Goal: Task Accomplishment & Management: Manage account settings

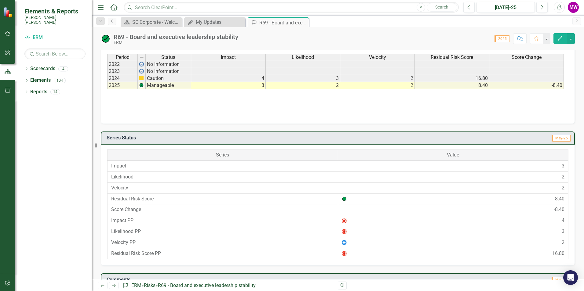
scroll to position [454, 0]
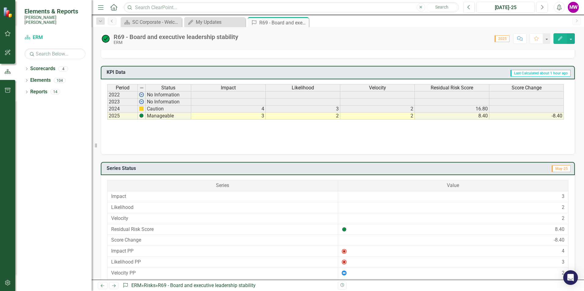
drag, startPoint x: 406, startPoint y: 116, endPoint x: 423, endPoint y: 114, distance: 17.6
click at [423, 114] on tr "2025 Manageable 3 2 2 8.40 -8.40" at bounding box center [335, 116] width 456 height 7
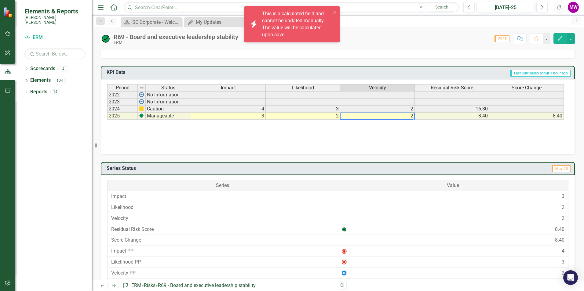
click at [410, 116] on td "2" at bounding box center [377, 116] width 74 height 7
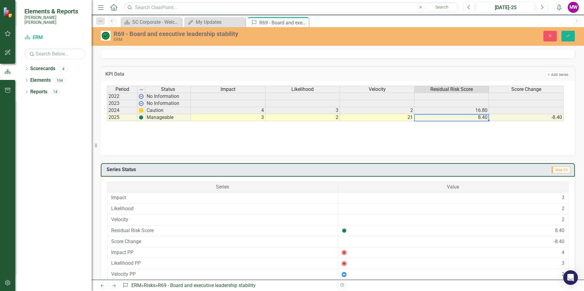
click at [401, 119] on td "21" at bounding box center [377, 117] width 74 height 7
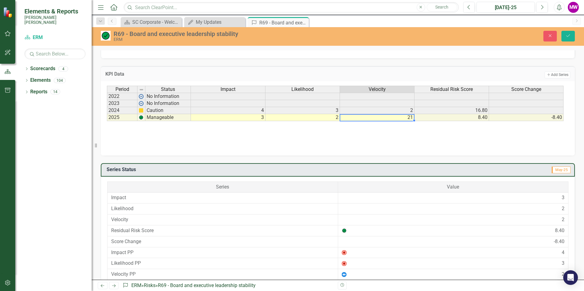
click at [401, 119] on td "21" at bounding box center [377, 117] width 74 height 7
type textarea "2"
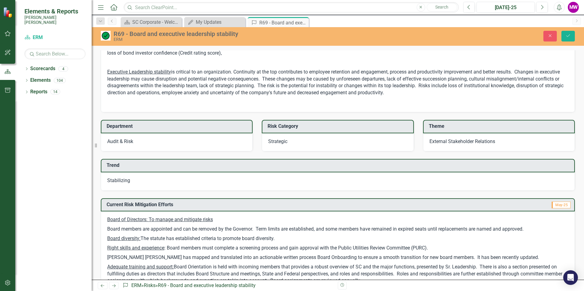
scroll to position [179, 0]
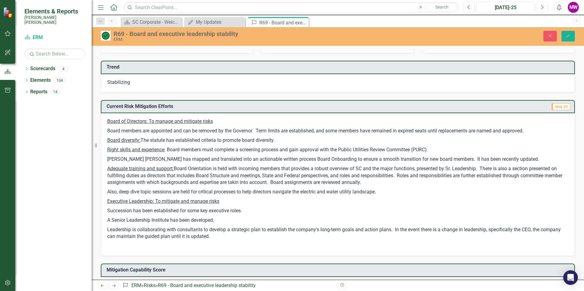
type textarea "1"
click at [283, 184] on p "Adequate training and support: Board Orientation is held with incoming members …" at bounding box center [337, 176] width 461 height 24
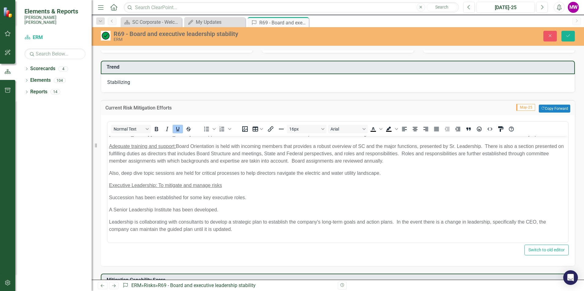
scroll to position [61, 0]
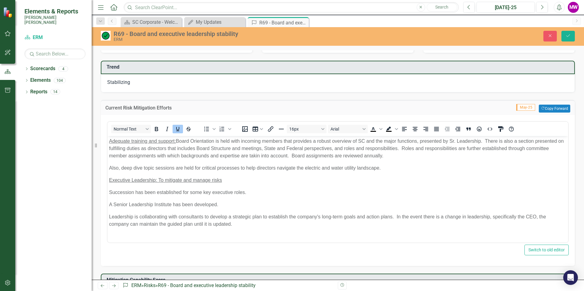
click at [234, 204] on p "A Senior Leadership Institute has been developed." at bounding box center [337, 204] width 457 height 7
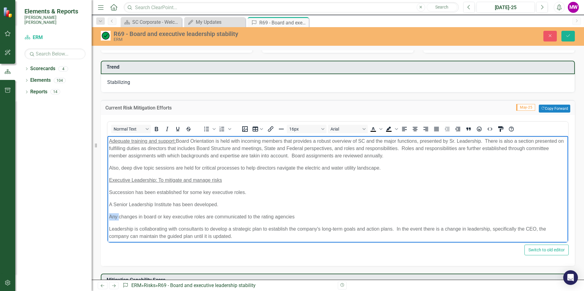
drag, startPoint x: 118, startPoint y: 217, endPoint x: 96, endPoint y: 217, distance: 22.9
click at [107, 217] on html "Board of Directors: To manage and mitigate risks Board members are appointed an…" at bounding box center [337, 167] width 460 height 184
drag, startPoint x: 239, startPoint y: 216, endPoint x: 206, endPoint y: 214, distance: 32.7
click at [206, 214] on p "Changes in board or key executive roles are communicated to the rating agencies" at bounding box center [337, 216] width 457 height 7
click at [109, 215] on p "Changes in board or key executive roles are discussed with the rating agencies" at bounding box center [337, 216] width 457 height 7
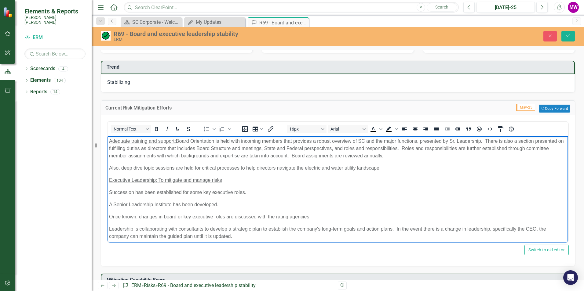
click at [177, 216] on p "Once known, changes in board or key executive roles are discussed with the rati…" at bounding box center [337, 216] width 457 height 7
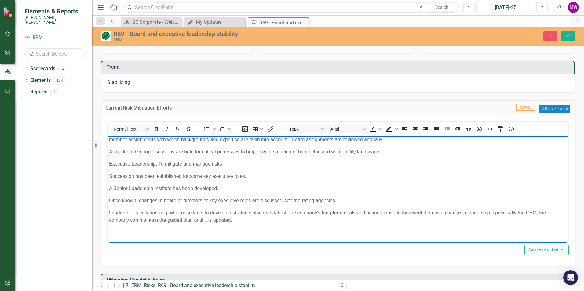
click at [138, 219] on p "Leadership is collaborating with consultants to develop a strategic plan to est…" at bounding box center [337, 216] width 457 height 15
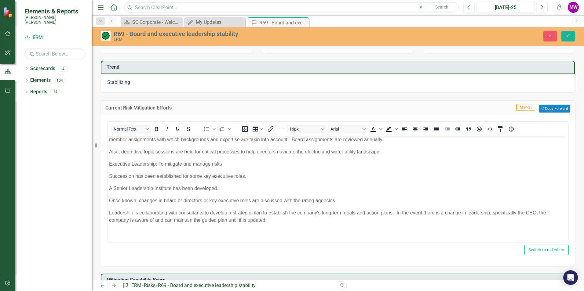
click at [576, 133] on div "Risk ID R69 Owner MW [PERSON_NAME][US_STATE] (Audit & Risk) Description Board s…" at bounding box center [338, 245] width 492 height 763
click at [569, 36] on icon "Save" at bounding box center [567, 36] width 5 height 4
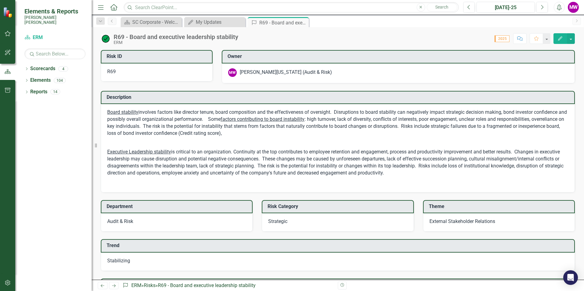
click at [137, 113] on span "Board stability" at bounding box center [122, 112] width 31 height 6
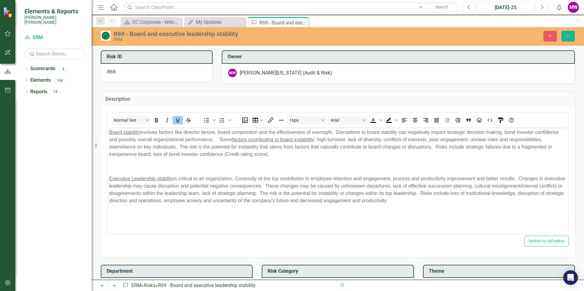
scroll to position [0, 0]
click at [140, 134] on p "Board stability involves factors like director tenure, board composition and th…" at bounding box center [337, 142] width 457 height 29
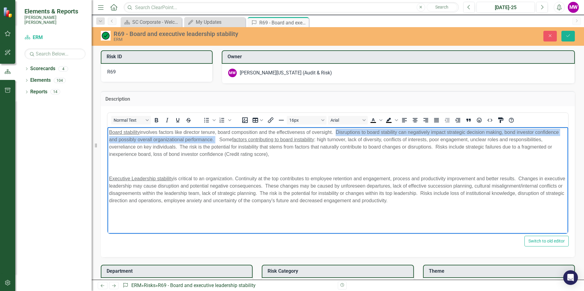
drag, startPoint x: 335, startPoint y: 134, endPoint x: 213, endPoint y: 142, distance: 122.3
click at [213, 142] on p "Board stability involves factors like director tenure, board composition and th…" at bounding box center [337, 142] width 457 height 29
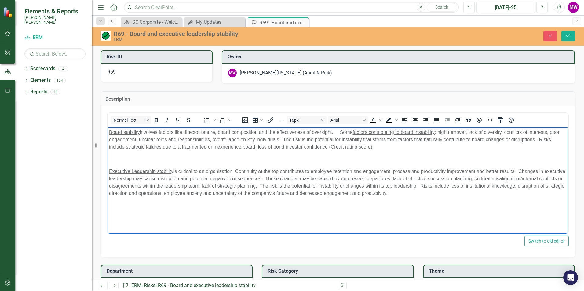
click at [295, 137] on p "Board stability involves factors like director tenure, board composition and th…" at bounding box center [337, 139] width 457 height 22
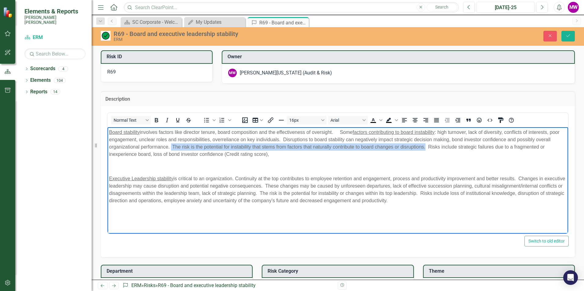
drag, startPoint x: 425, startPoint y: 146, endPoint x: 171, endPoint y: 146, distance: 254.2
click at [171, 146] on p "Board stability involves factors like director tenure, board composition and th…" at bounding box center [337, 142] width 457 height 29
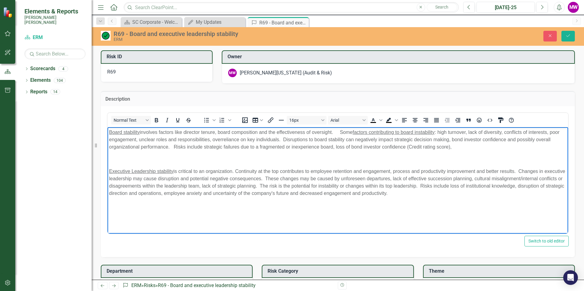
click at [294, 138] on p "Board stability involves factors like director tenure, board composition and th…" at bounding box center [337, 139] width 457 height 22
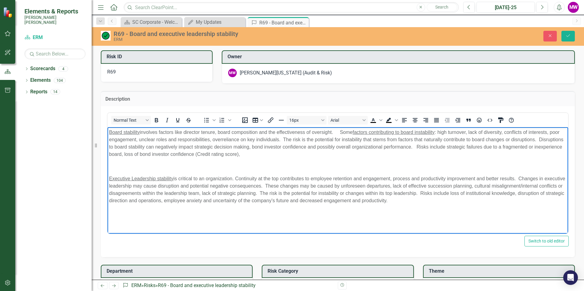
click at [307, 157] on p "Board stability involves factors like director tenure, board composition and th…" at bounding box center [337, 142] width 457 height 29
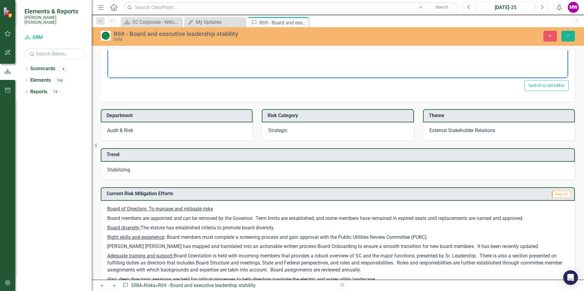
scroll to position [214, 0]
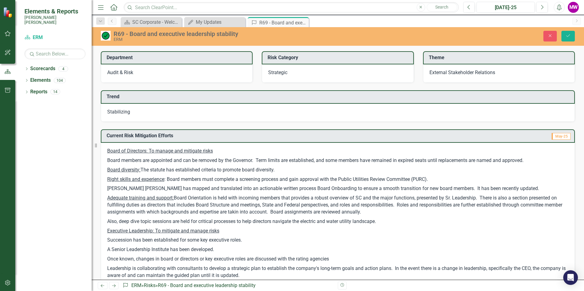
click at [383, 222] on p "Also, deep dive topic sessions are held for critical processes to help director…" at bounding box center [337, 221] width 461 height 9
click at [378, 223] on p "Also, deep dive topic sessions are held for critical processes to help director…" at bounding box center [337, 221] width 461 height 9
click at [374, 222] on p "Also, deep dive topic sessions are held for critical processes to help director…" at bounding box center [337, 221] width 461 height 9
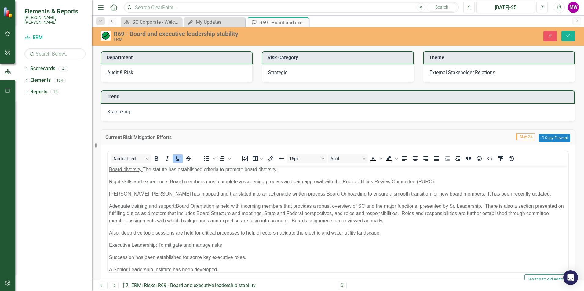
scroll to position [61, 0]
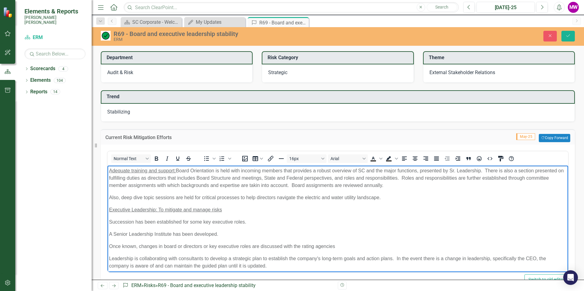
click at [389, 198] on p "Also, deep dive topic sessions are held for critical processes to help director…" at bounding box center [337, 197] width 457 height 7
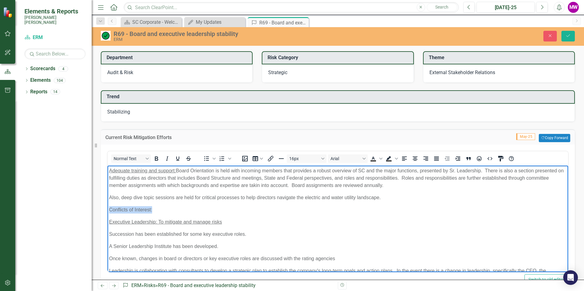
drag, startPoint x: 145, startPoint y: 209, endPoint x: 267, endPoint y: 304, distance: 154.8
click at [107, 210] on html "Board of Directors: To manage and mitigate risks Board members are appointed an…" at bounding box center [337, 202] width 460 height 196
drag, startPoint x: 179, startPoint y: 157, endPoint x: 178, endPoint y: 161, distance: 3.4
click at [179, 157] on icon "Underline" at bounding box center [177, 159] width 3 height 4
click at [171, 209] on p "Conflicts of Interest:" at bounding box center [337, 209] width 457 height 7
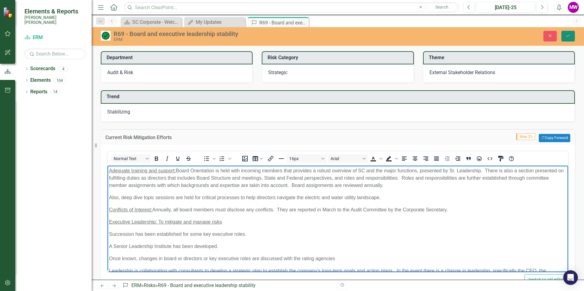
click at [565, 36] on button "Save" at bounding box center [567, 36] width 13 height 11
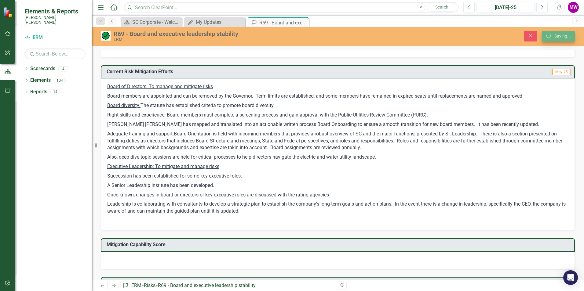
scroll to position [150, 0]
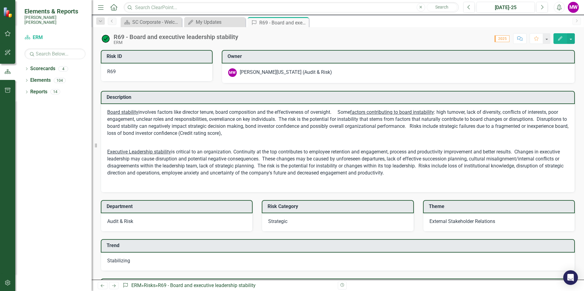
click at [442, 125] on p "Board stability involves factors like director tenure, board composition and th…" at bounding box center [337, 123] width 461 height 29
click at [443, 127] on p "Board stability involves factors like director tenure, board composition and th…" at bounding box center [337, 123] width 461 height 29
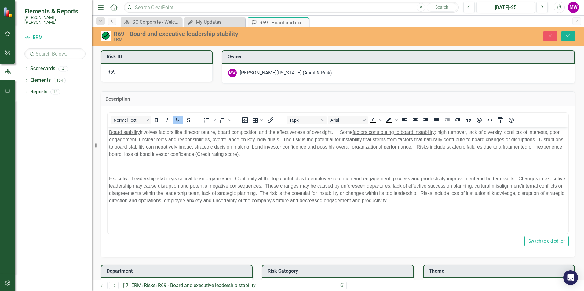
scroll to position [0, 0]
click at [443, 145] on p "Board stability involves factors like director tenure, board composition and th…" at bounding box center [337, 142] width 457 height 29
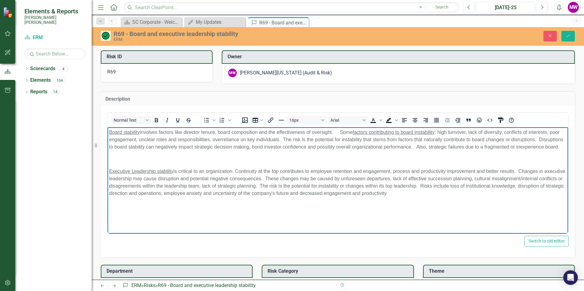
click at [409, 139] on p "Board stability involves factors like director tenure, board composition and th…" at bounding box center [337, 139] width 457 height 22
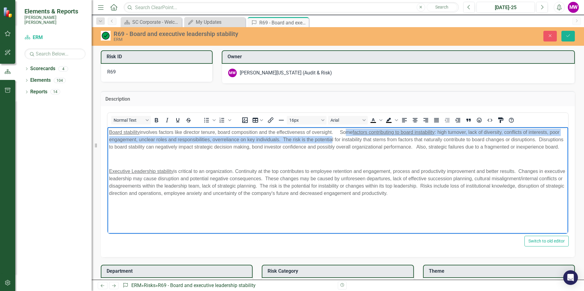
drag, startPoint x: 343, startPoint y: 132, endPoint x: 342, endPoint y: 139, distance: 7.4
click at [342, 139] on p "Board stability involves factors like director tenure, board composition and th…" at bounding box center [337, 139] width 457 height 22
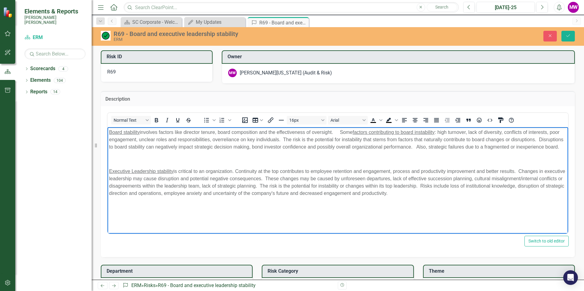
click at [340, 132] on p "Board stability involves factors like director tenure, board composition and th…" at bounding box center [337, 139] width 457 height 22
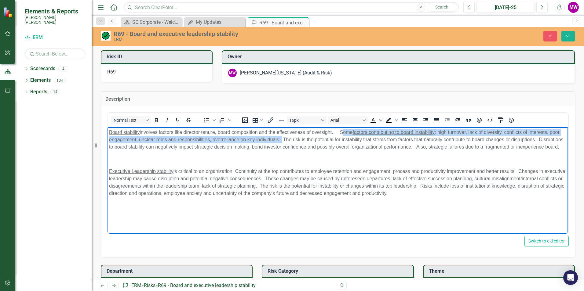
drag, startPoint x: 342, startPoint y: 131, endPoint x: 292, endPoint y: 138, distance: 50.2
click at [292, 138] on p "Board stability involves factors like director tenure, board composition and th…" at bounding box center [337, 139] width 457 height 22
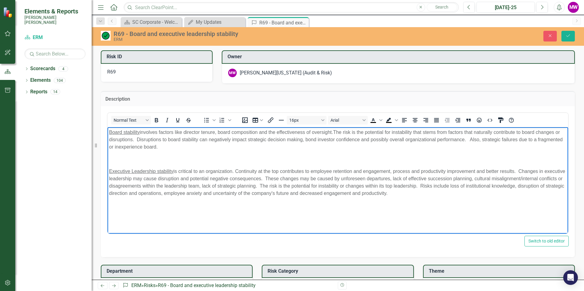
click at [162, 139] on p "Board stability involves factors like director tenure, board composition and th…" at bounding box center [337, 139] width 457 height 22
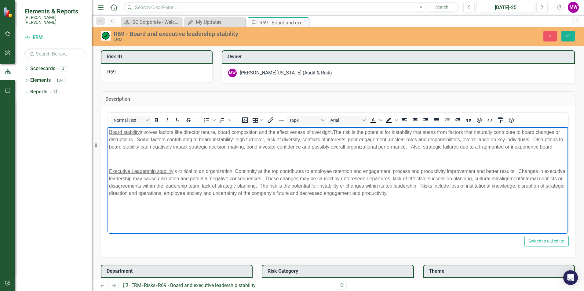
click at [342, 131] on p "Board stability involves factors like director tenure, board composition and th…" at bounding box center [337, 139] width 457 height 22
drag, startPoint x: 207, startPoint y: 139, endPoint x: 143, endPoint y: 139, distance: 63.5
click at [143, 139] on p "Board stability involves factors like director tenure, board composition and th…" at bounding box center [337, 139] width 457 height 22
click at [178, 119] on icon "Underline" at bounding box center [177, 120] width 7 height 7
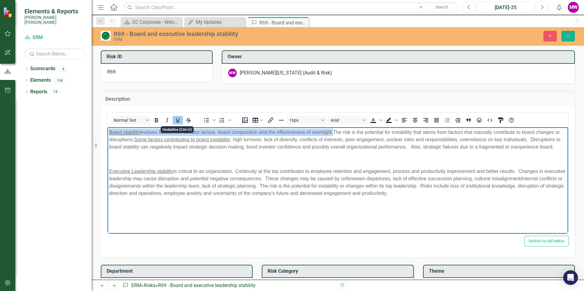
click at [196, 163] on p "Rich Text Area. Press ALT-0 for help." at bounding box center [337, 158] width 457 height 7
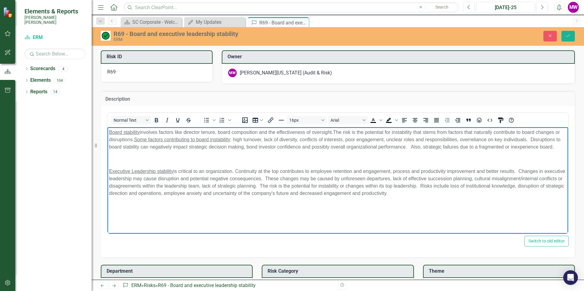
click at [492, 145] on p "Board stability involves factors like director tenure, board composition and th…" at bounding box center [337, 139] width 457 height 22
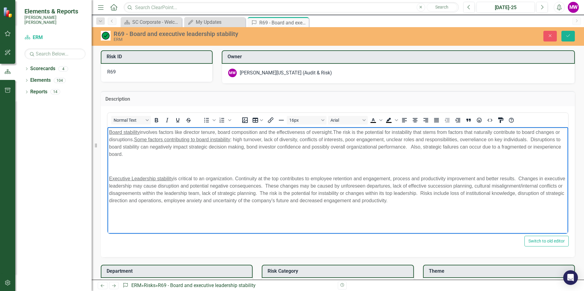
click at [136, 167] on p "Rich Text Area. Press ALT-0 for help." at bounding box center [337, 166] width 457 height 7
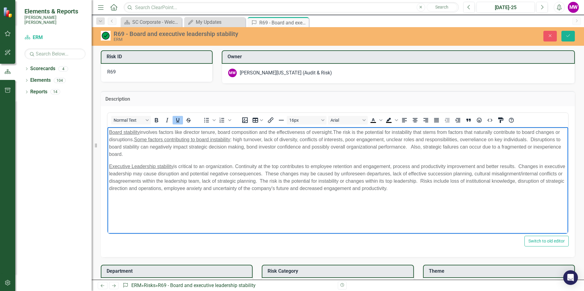
click at [226, 181] on p "Executive Leadership stability is critical to an organization. Continuity at th…" at bounding box center [337, 177] width 457 height 29
drag, startPoint x: 361, startPoint y: 173, endPoint x: 287, endPoint y: 174, distance: 74.2
click at [287, 174] on p "Executive Leadership stability is critical to an organization. Continuity at th…" at bounding box center [337, 177] width 457 height 29
click at [176, 119] on icon "Underline" at bounding box center [177, 120] width 7 height 7
click at [351, 217] on body "Board stability involves factors like director tenure, board composition and th…" at bounding box center [337, 173] width 460 height 92
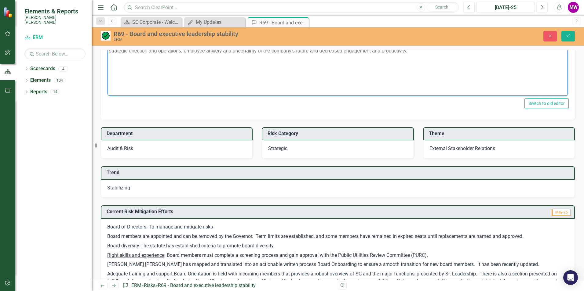
scroll to position [153, 0]
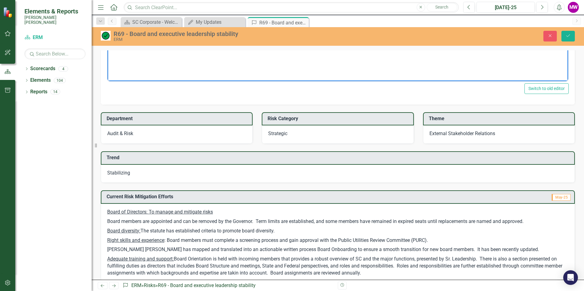
click at [135, 170] on div "Stabilizing" at bounding box center [338, 174] width 474 height 18
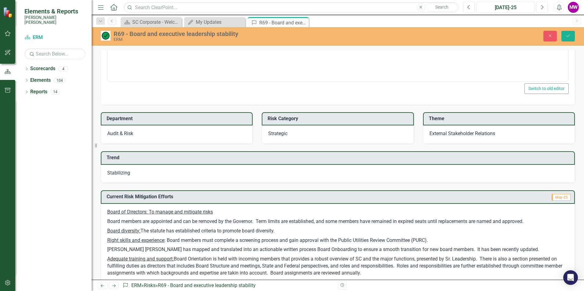
click at [125, 172] on span "Stabilizing" at bounding box center [118, 173] width 23 height 6
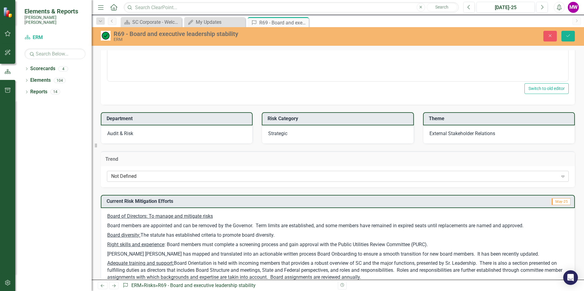
click at [559, 175] on icon "Expand" at bounding box center [562, 176] width 6 height 5
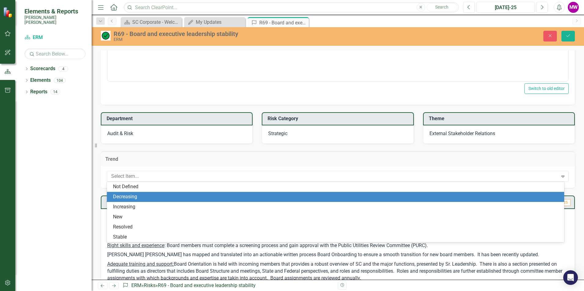
click at [182, 198] on div "Decreasing" at bounding box center [336, 196] width 447 height 7
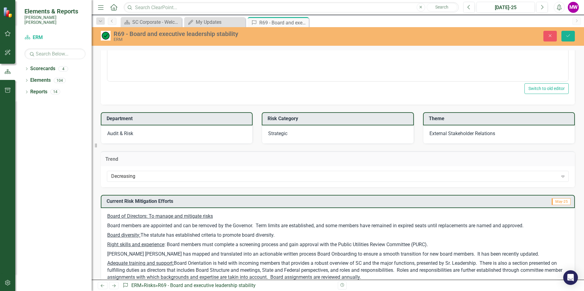
click at [570, 163] on div "Trend Decreasing Expand" at bounding box center [337, 166] width 483 height 44
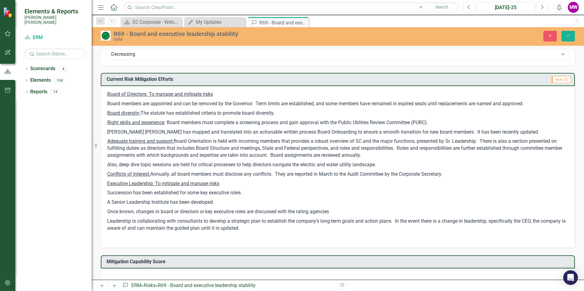
scroll to position [244, 0]
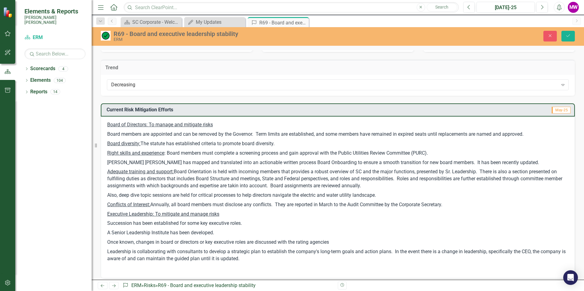
click at [109, 125] on span "Board of Directors: To manage and mitigate risks" at bounding box center [160, 125] width 106 height 6
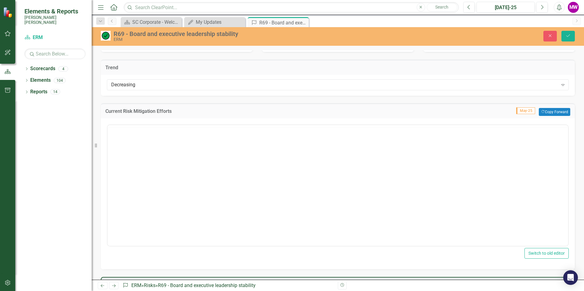
click at [109, 125] on div at bounding box center [337, 126] width 460 height 2
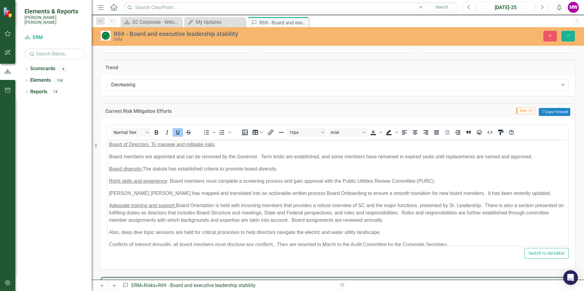
scroll to position [0, 0]
click at [110, 144] on span "Board of Directors: To manage and mitigate risks" at bounding box center [162, 144] width 106 height 5
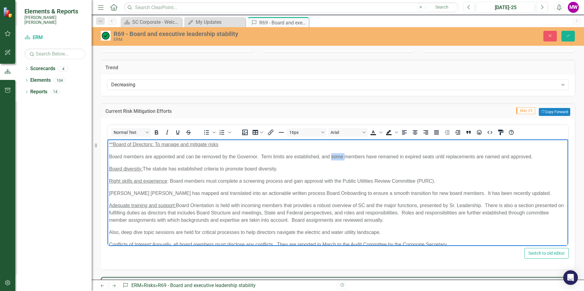
drag, startPoint x: 344, startPoint y: 157, endPoint x: 331, endPoint y: 156, distance: 12.9
click at [331, 156] on p "Board members are appointed and can be removed by the Governor. Term limits are…" at bounding box center [337, 156] width 457 height 7
drag, startPoint x: 364, startPoint y: 156, endPoint x: 353, endPoint y: 156, distance: 11.0
click at [353, 156] on p "Board members are appointed and can be removed by the Governor. Term limits are…" at bounding box center [337, 156] width 457 height 7
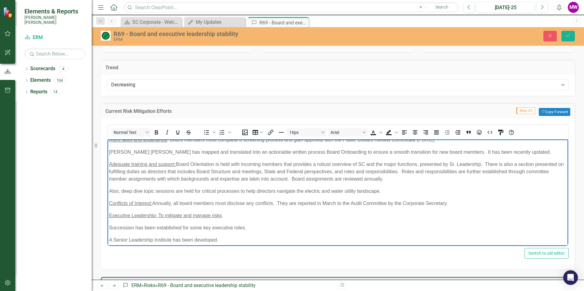
scroll to position [31, 0]
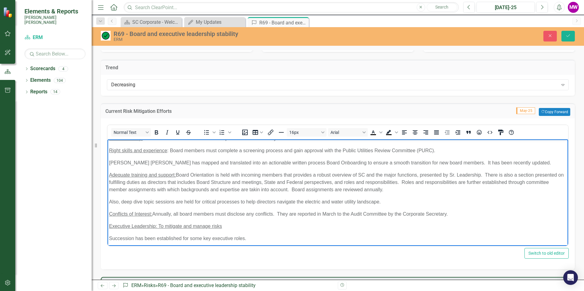
click at [188, 189] on p "Adequate training and support: Board Orientation is held with incoming members …" at bounding box center [337, 182] width 457 height 22
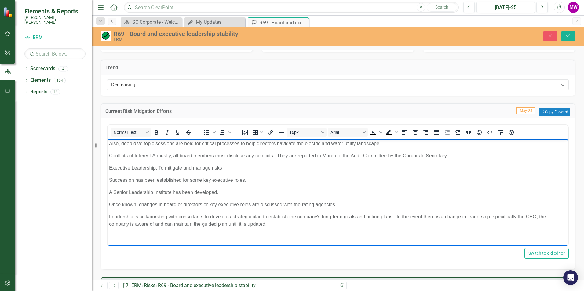
scroll to position [89, 0]
click at [111, 168] on span "Executive Leadership: To mitigate and manage risks" at bounding box center [165, 167] width 113 height 5
click at [109, 168] on span "Executive Leadership: To mitigate and manage risks" at bounding box center [165, 167] width 113 height 5
click at [217, 192] on p "A Senior Leadership Institute has been developed." at bounding box center [337, 191] width 457 height 7
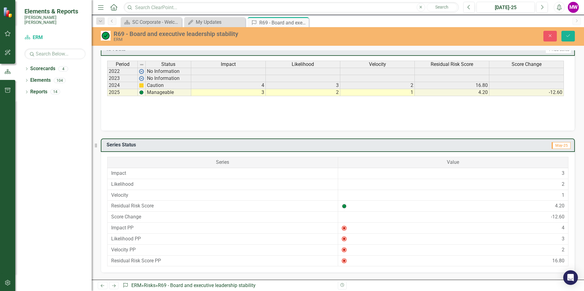
scroll to position [594, 0]
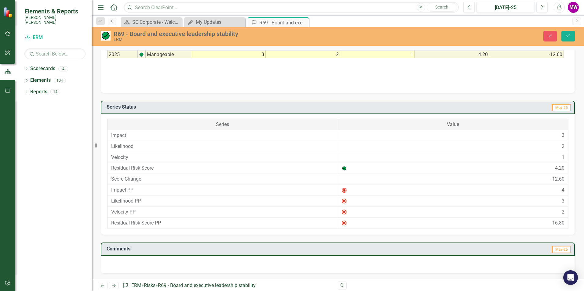
click at [146, 262] on div at bounding box center [338, 265] width 474 height 18
click at [142, 265] on div at bounding box center [338, 265] width 474 height 18
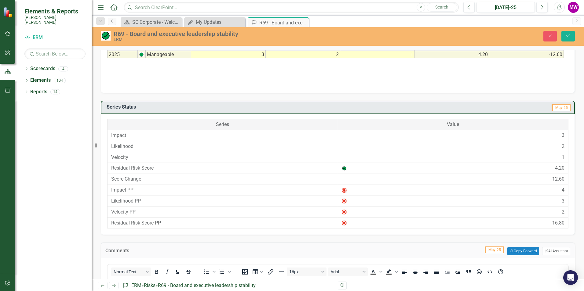
scroll to position [0, 0]
click at [133, 256] on div "Comments May-25 Copy Forward Copy Forward ClearPoint AI AI Assistant" at bounding box center [338, 250] width 474 height 15
click at [151, 254] on td "Comments" at bounding box center [155, 251] width 101 height 8
click at [110, 253] on h3 "Comments" at bounding box center [155, 250] width 101 height 5
click at [111, 252] on h3 "Comments" at bounding box center [155, 250] width 101 height 5
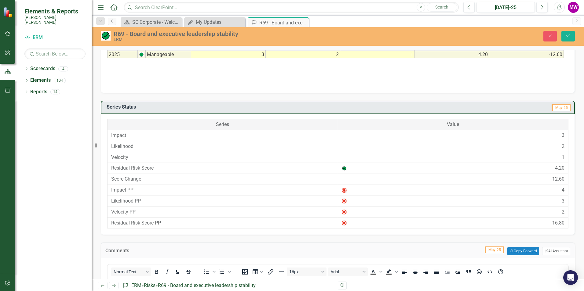
click at [111, 252] on h3 "Comments" at bounding box center [155, 250] width 101 height 5
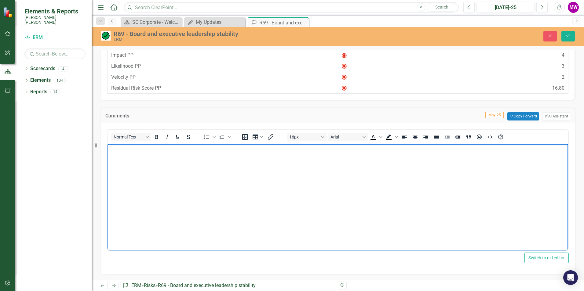
click at [131, 157] on body "Rich Text Area. Press ALT-0 for help." at bounding box center [337, 190] width 460 height 92
drag, startPoint x: 121, startPoint y: 160, endPoint x: 102, endPoint y: 146, distance: 23.6
click at [107, 146] on html "Impact: Likelihood:" at bounding box center [337, 190] width 460 height 92
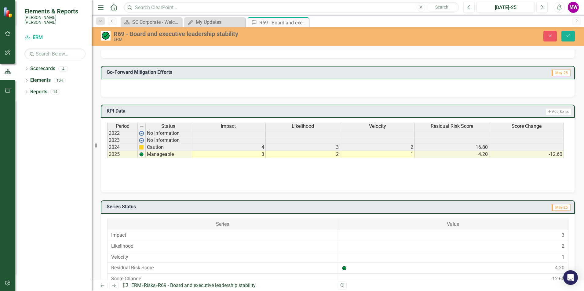
scroll to position [484, 0]
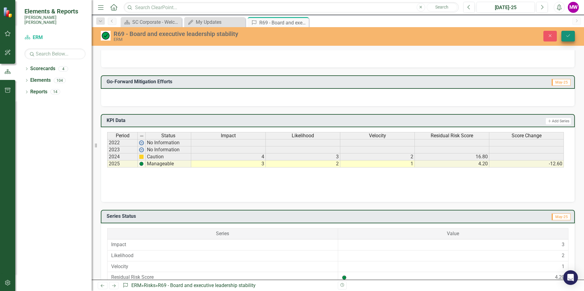
click at [567, 36] on icon "Save" at bounding box center [567, 36] width 5 height 4
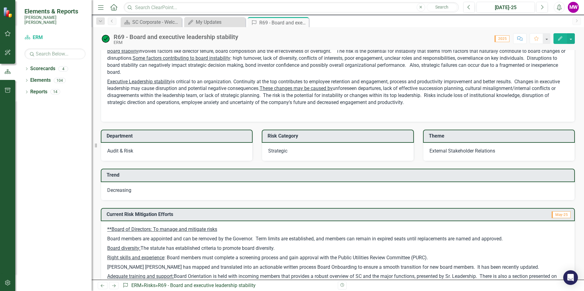
scroll to position [0, 0]
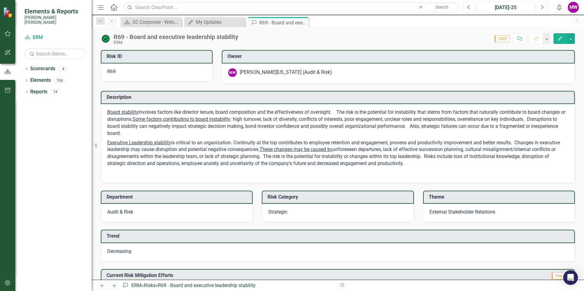
click at [497, 114] on p "Board stability involves factors like director tenure, board composition and th…" at bounding box center [337, 123] width 461 height 29
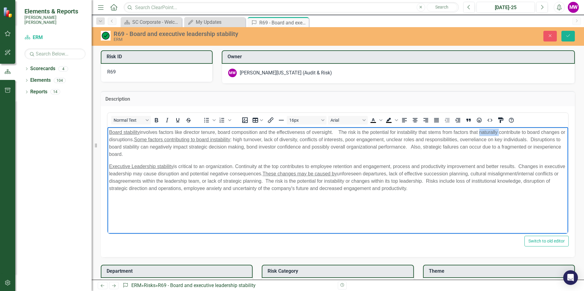
drag, startPoint x: 498, startPoint y: 132, endPoint x: 479, endPoint y: 132, distance: 19.2
click at [479, 132] on p "Board stability involves factors like director tenure, board composition and th…" at bounding box center [337, 142] width 457 height 29
drag, startPoint x: 498, startPoint y: 131, endPoint x: 481, endPoint y: 131, distance: 17.7
click at [481, 131] on p "Board stability involves factors like director tenure, board composition and th…" at bounding box center [337, 142] width 457 height 29
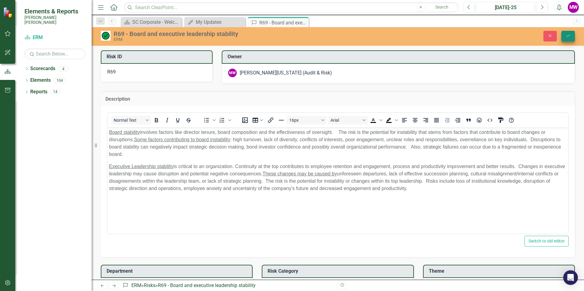
click at [570, 38] on button "Save" at bounding box center [567, 36] width 13 height 11
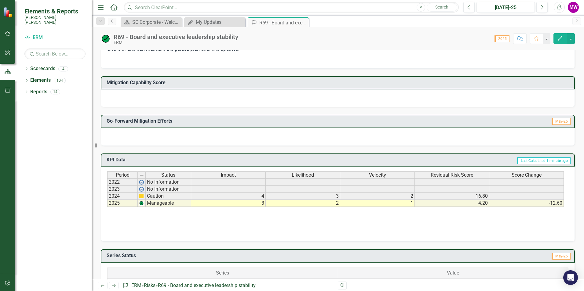
scroll to position [397, 0]
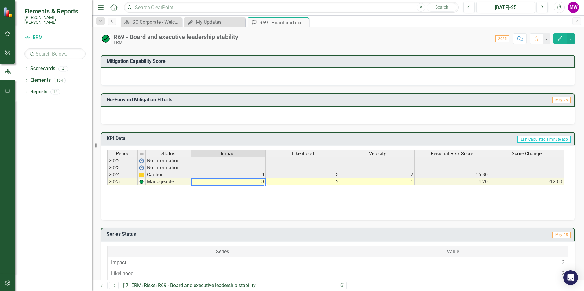
drag, startPoint x: 255, startPoint y: 184, endPoint x: 266, endPoint y: 183, distance: 10.1
click at [107, 183] on div "Period Status Impact Likelihood Velocity Residual Risk Score Score Change 2022 …" at bounding box center [107, 167] width 0 height 35
click at [261, 183] on td "3" at bounding box center [228, 182] width 74 height 7
type textarea "3"
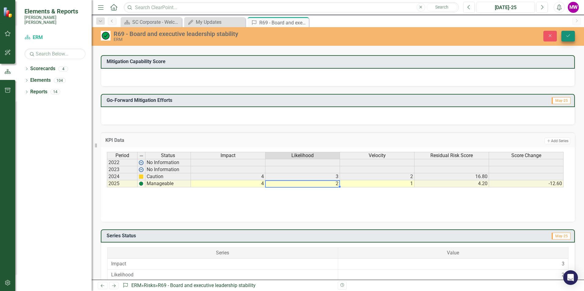
type textarea "2"
click at [566, 34] on icon "Save" at bounding box center [567, 36] width 5 height 4
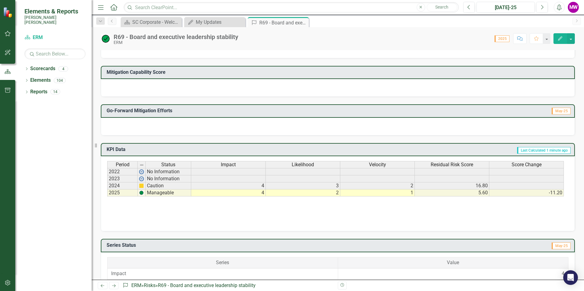
scroll to position [366, 0]
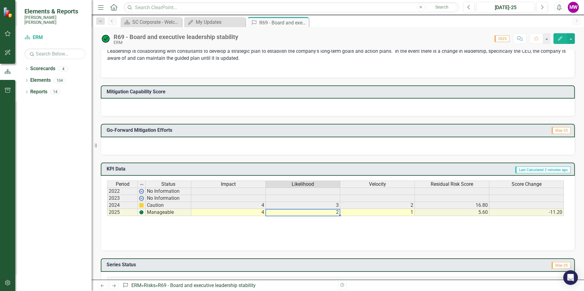
drag, startPoint x: 338, startPoint y: 212, endPoint x: 349, endPoint y: 210, distance: 11.0
click at [349, 210] on tr "2025 Manageable 4 2 1 5.60 -11.20" at bounding box center [335, 212] width 456 height 7
click at [327, 210] on td "2" at bounding box center [303, 212] width 74 height 7
click at [333, 212] on td "2" at bounding box center [303, 212] width 74 height 7
click at [333, 212] on textarea "2" at bounding box center [302, 212] width 75 height 7
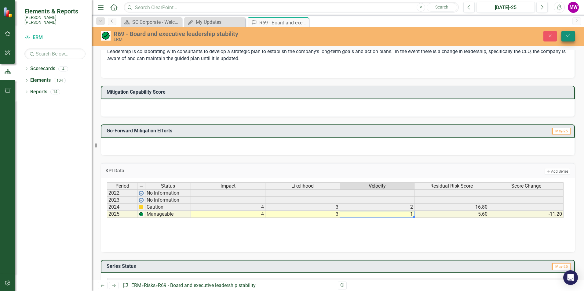
type textarea "1"
click at [572, 35] on button "Save" at bounding box center [567, 36] width 13 height 11
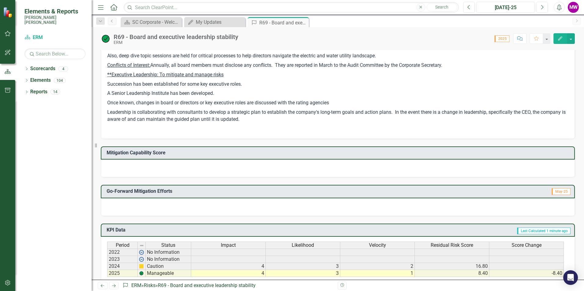
scroll to position [427, 0]
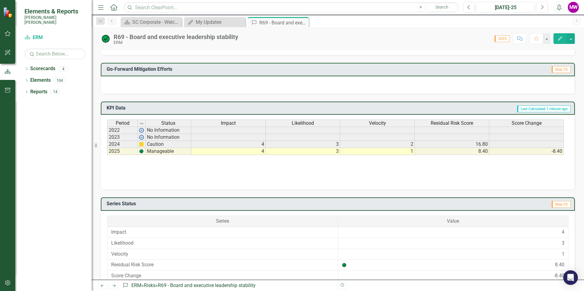
click at [337, 153] on td "3" at bounding box center [303, 151] width 74 height 7
type textarea "3"
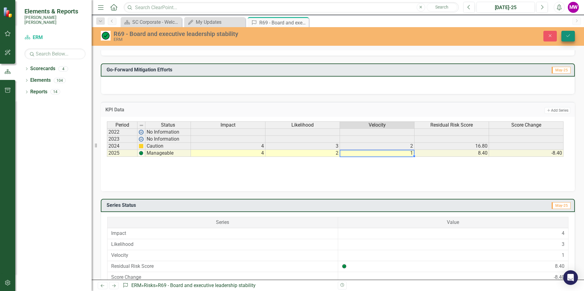
type textarea "1"
click at [564, 34] on button "Save" at bounding box center [567, 36] width 13 height 11
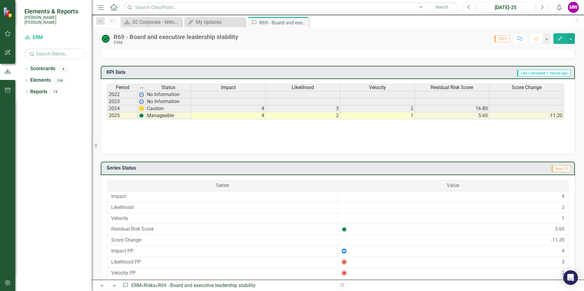
scroll to position [432, 0]
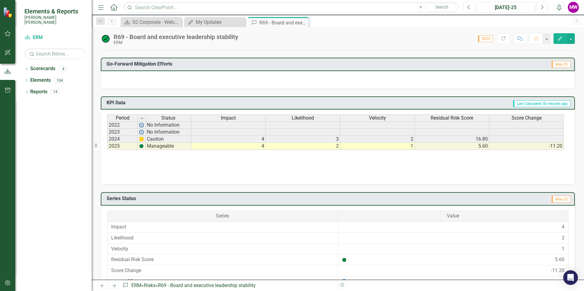
click at [230, 38] on div "R69 - Board and executive leadership stability" at bounding box center [176, 37] width 125 height 7
click at [558, 39] on icon "button" at bounding box center [560, 38] width 4 height 4
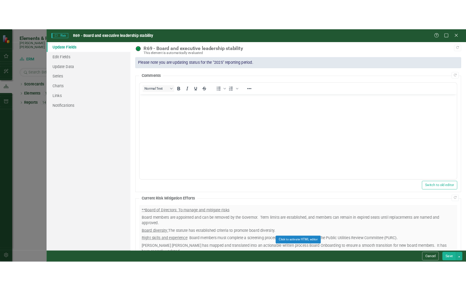
scroll to position [0, 0]
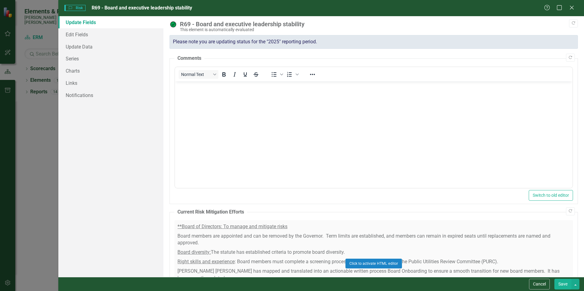
click at [285, 24] on div "R69 - Board and executive leadership stability" at bounding box center [377, 24] width 395 height 7
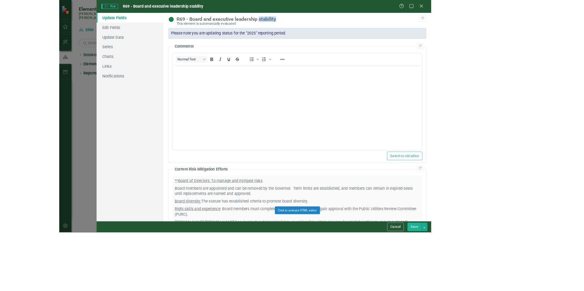
scroll to position [432, 0]
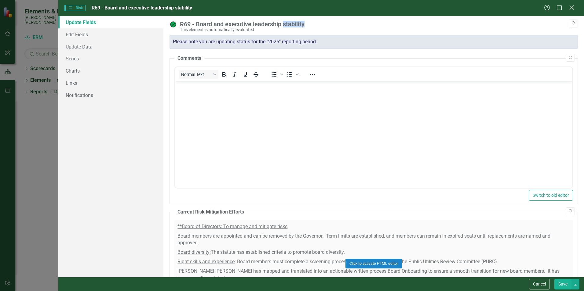
click at [573, 9] on icon at bounding box center [571, 7] width 5 height 5
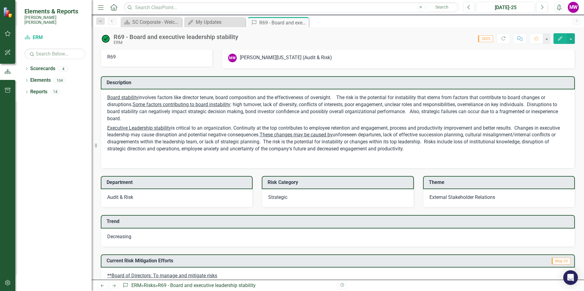
scroll to position [0, 0]
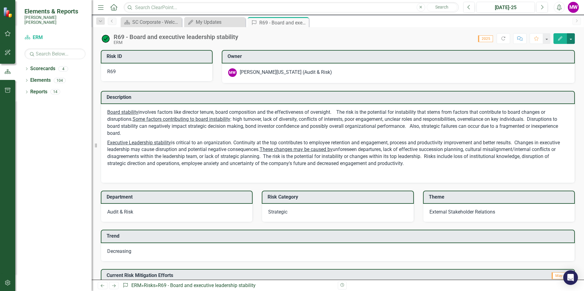
click at [570, 40] on button "button" at bounding box center [570, 38] width 8 height 11
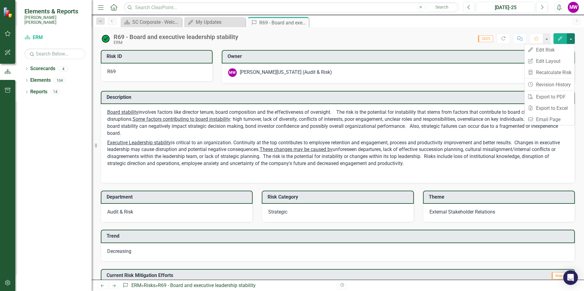
click at [392, 40] on div "Score: N/A 2025 Completed Refresh Comment Favorite Edit" at bounding box center [407, 38] width 333 height 10
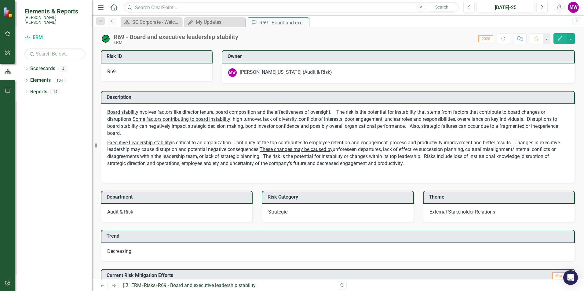
click at [559, 40] on icon "button" at bounding box center [560, 38] width 4 height 4
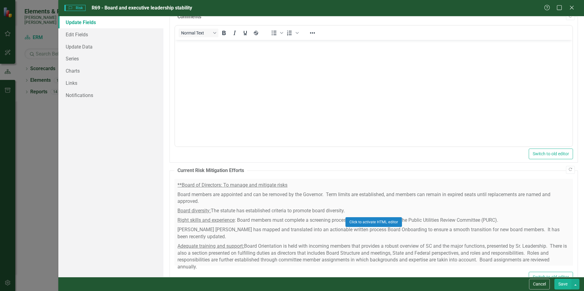
scroll to position [84, 0]
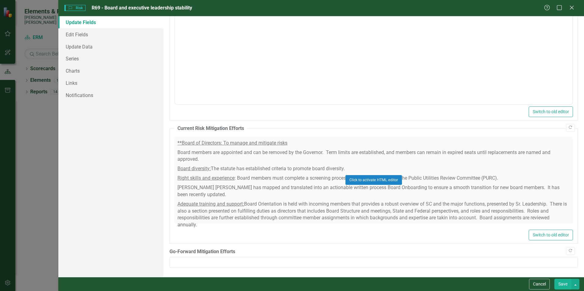
click at [562, 283] on button "Save" at bounding box center [562, 284] width 17 height 11
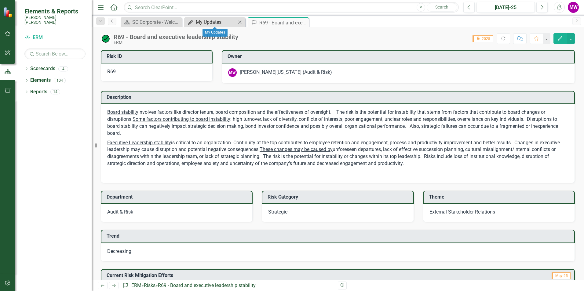
click at [204, 22] on div "My Updates" at bounding box center [216, 22] width 40 height 8
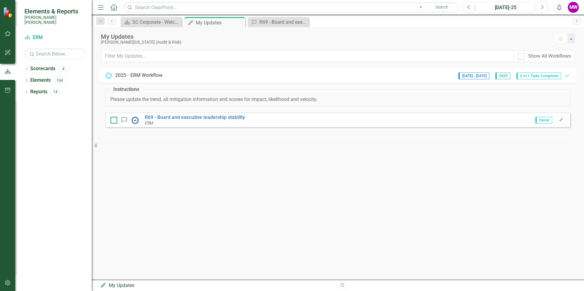
click at [114, 121] on div at bounding box center [113, 120] width 7 height 7
click at [114, 121] on input "checkbox" at bounding box center [112, 119] width 4 height 4
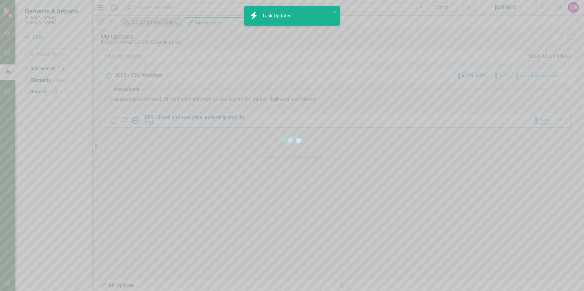
checkbox input "true"
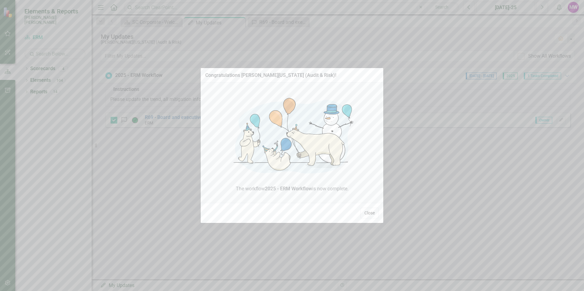
click at [368, 214] on button "Close" at bounding box center [369, 213] width 18 height 11
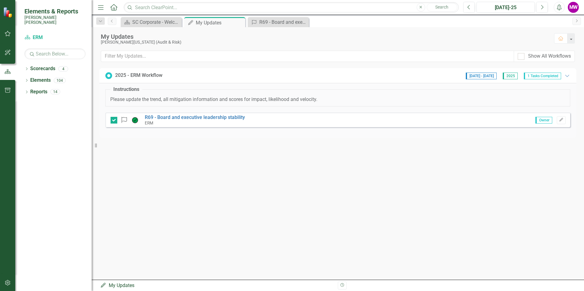
click at [42, 145] on div "Dropdown Scorecards 4 Dropdown Santee [PERSON_NAME] CORPORATE Balanced Scorecar…" at bounding box center [53, 177] width 76 height 227
